Goal: Navigation & Orientation: Find specific page/section

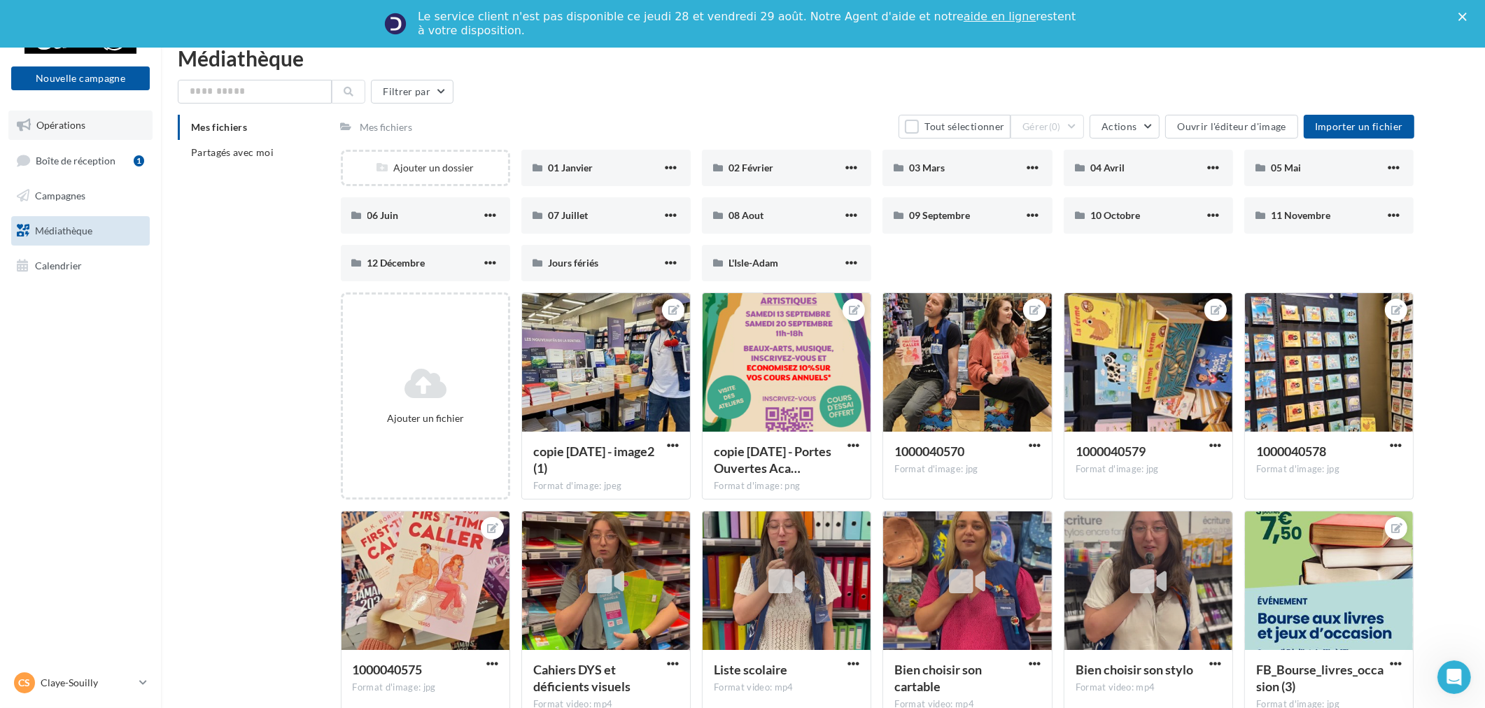
click at [75, 126] on span "Opérations" at bounding box center [60, 125] width 49 height 12
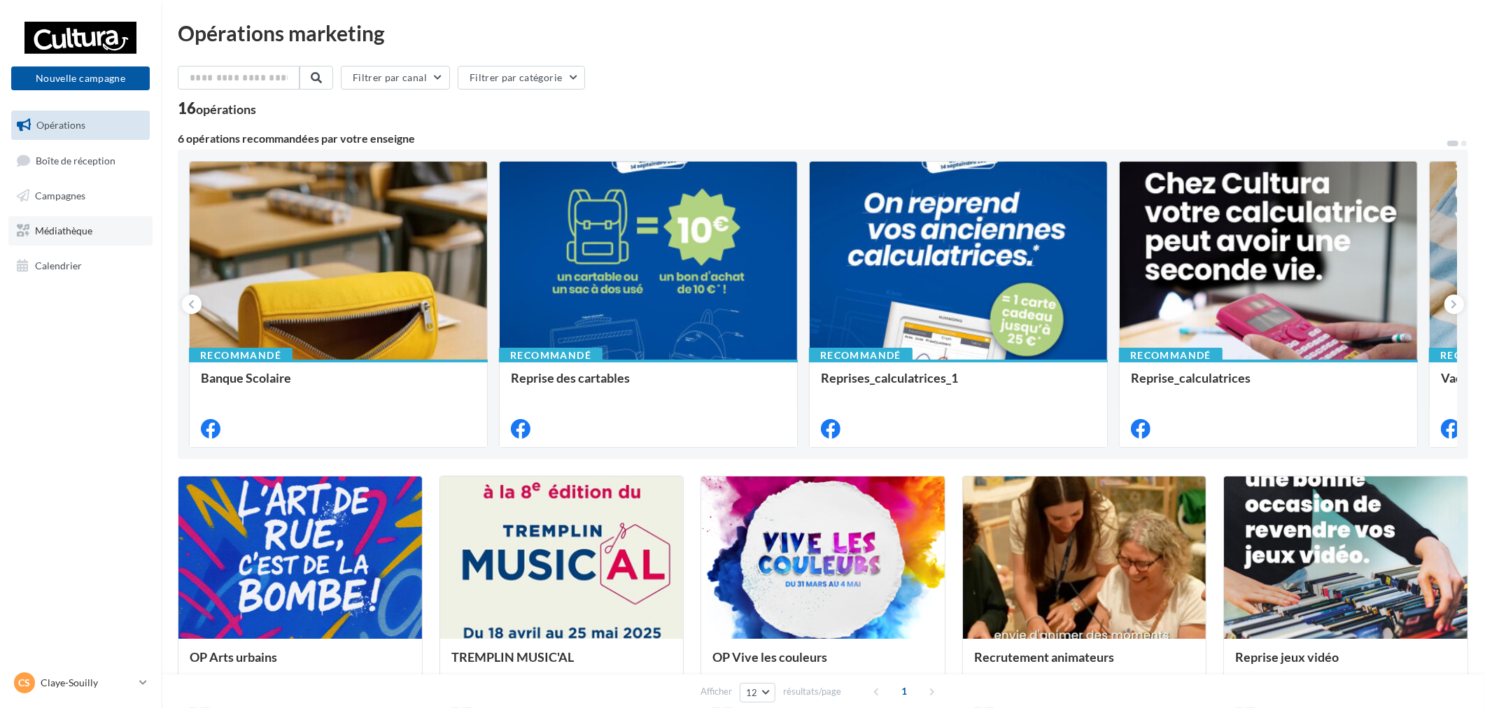
click at [94, 237] on link "Médiathèque" at bounding box center [80, 230] width 144 height 29
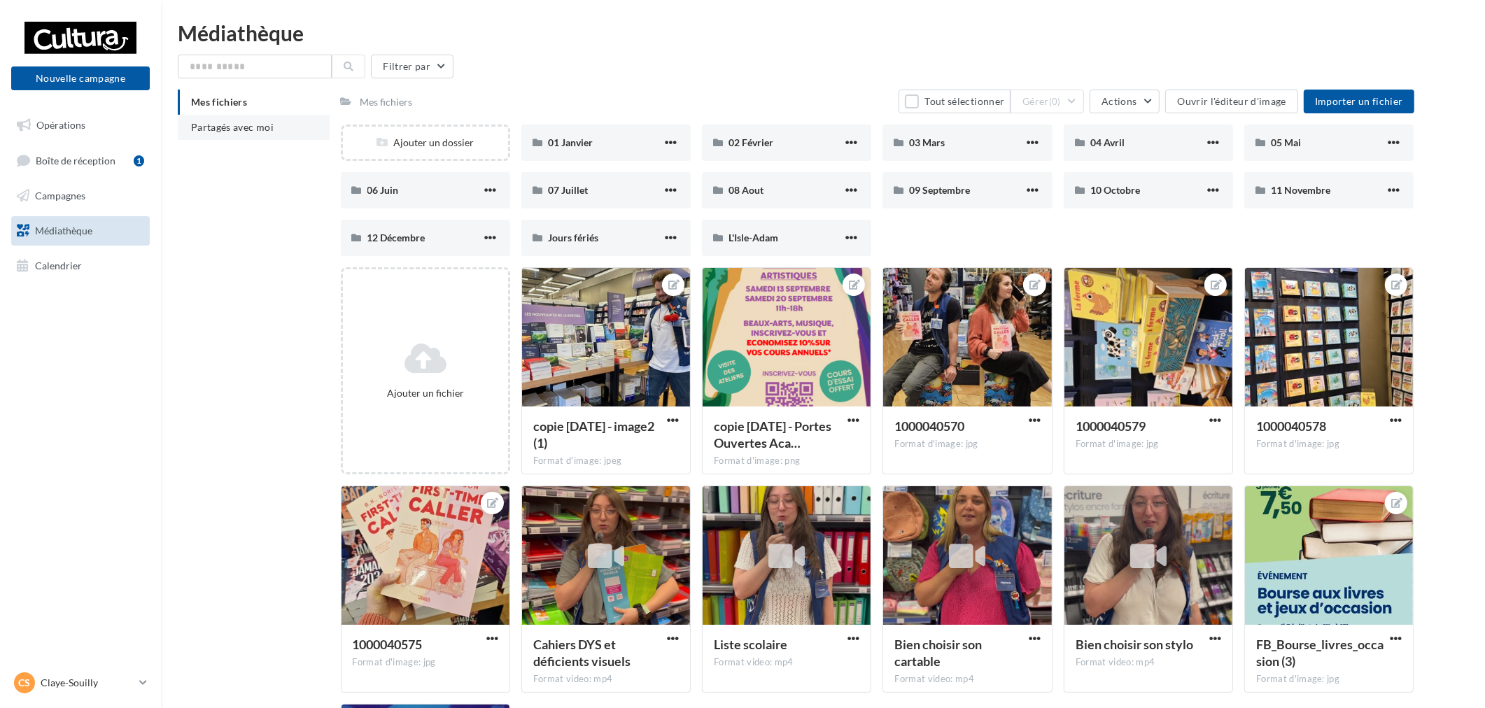
click at [254, 128] on span "Partagés avec moi" at bounding box center [232, 127] width 83 height 12
